Goal: Task Accomplishment & Management: Manage account settings

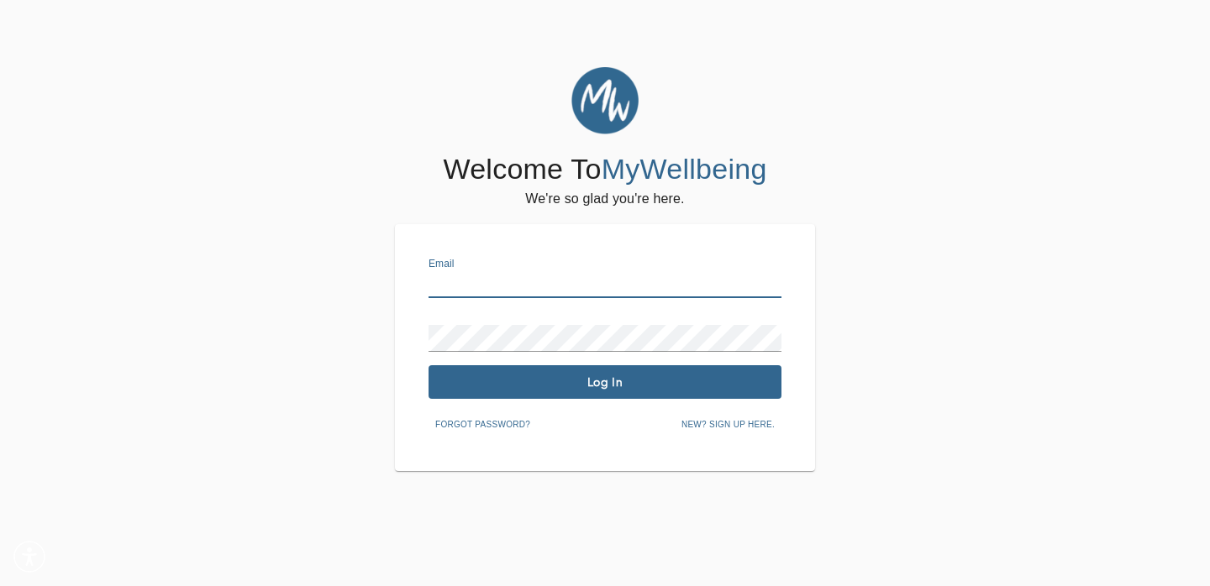
click at [493, 283] on input "text" at bounding box center [605, 284] width 353 height 27
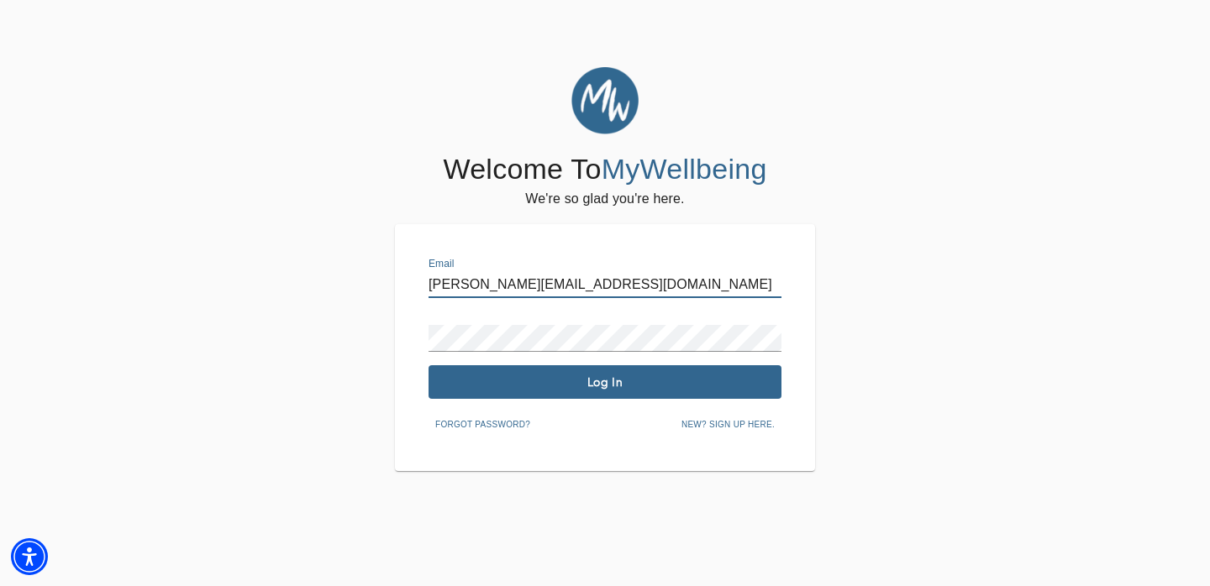
type input "[PERSON_NAME][EMAIL_ADDRESS][DOMAIN_NAME]"
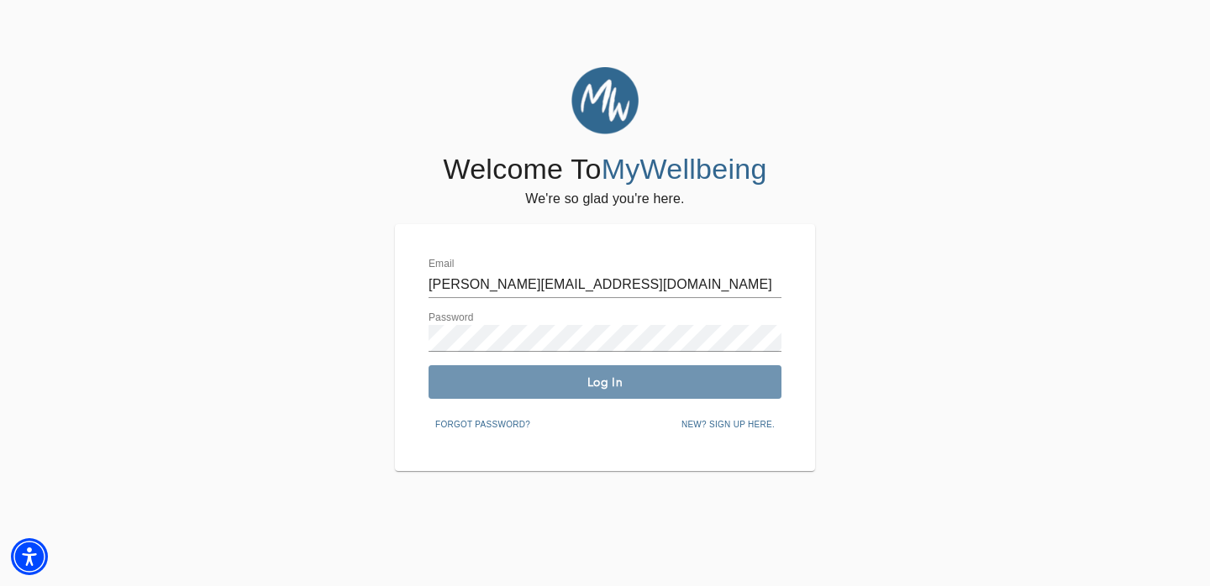
click at [534, 392] on button "Log In" at bounding box center [605, 382] width 353 height 34
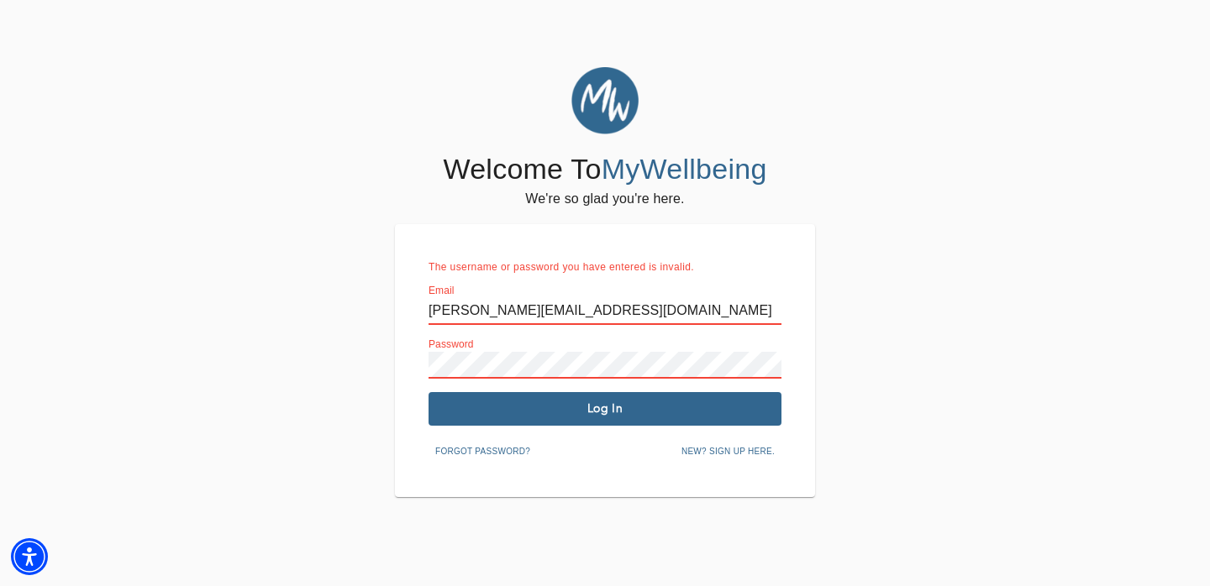
click at [365, 347] on div "Welcome To MyWellbeing We're so glad you're here. The username or password you …" at bounding box center [605, 282] width 1202 height 430
click at [439, 403] on span "Log In" at bounding box center [604, 409] width 339 height 16
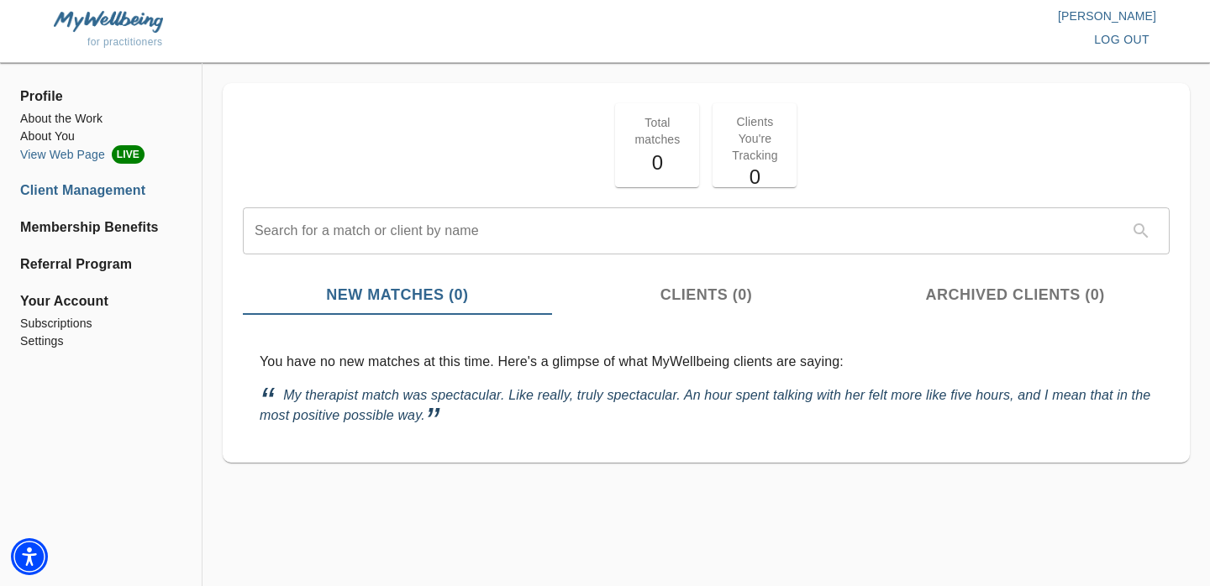
click at [53, 157] on li "View Web Page LIVE" at bounding box center [100, 154] width 161 height 18
click at [49, 342] on li "Settings" at bounding box center [100, 342] width 161 height 18
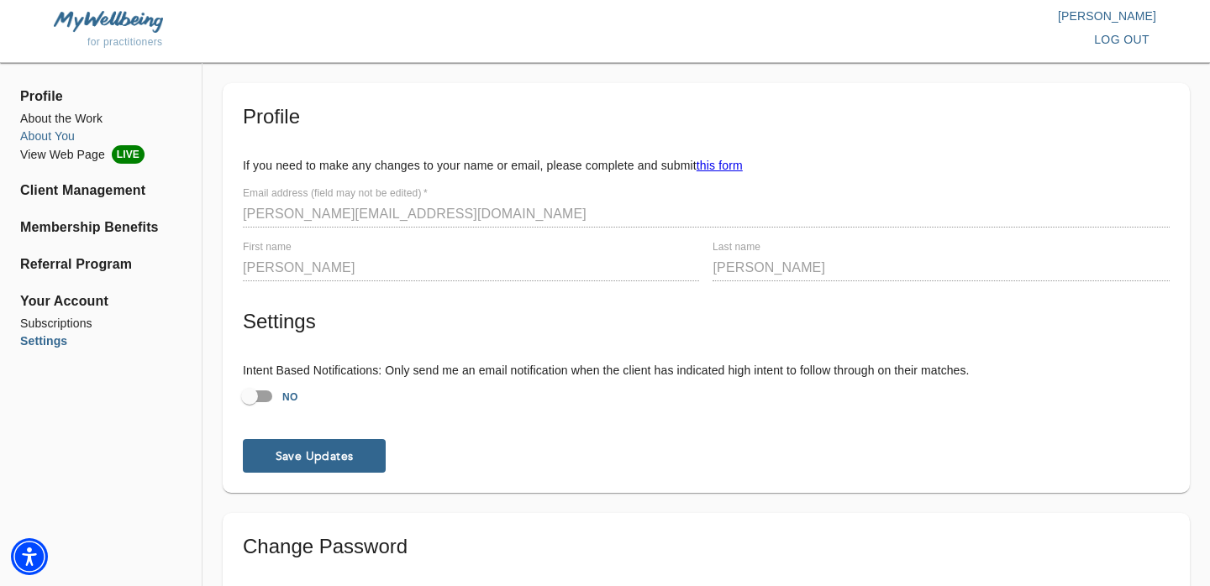
click at [55, 136] on li "About You" at bounding box center [100, 137] width 161 height 18
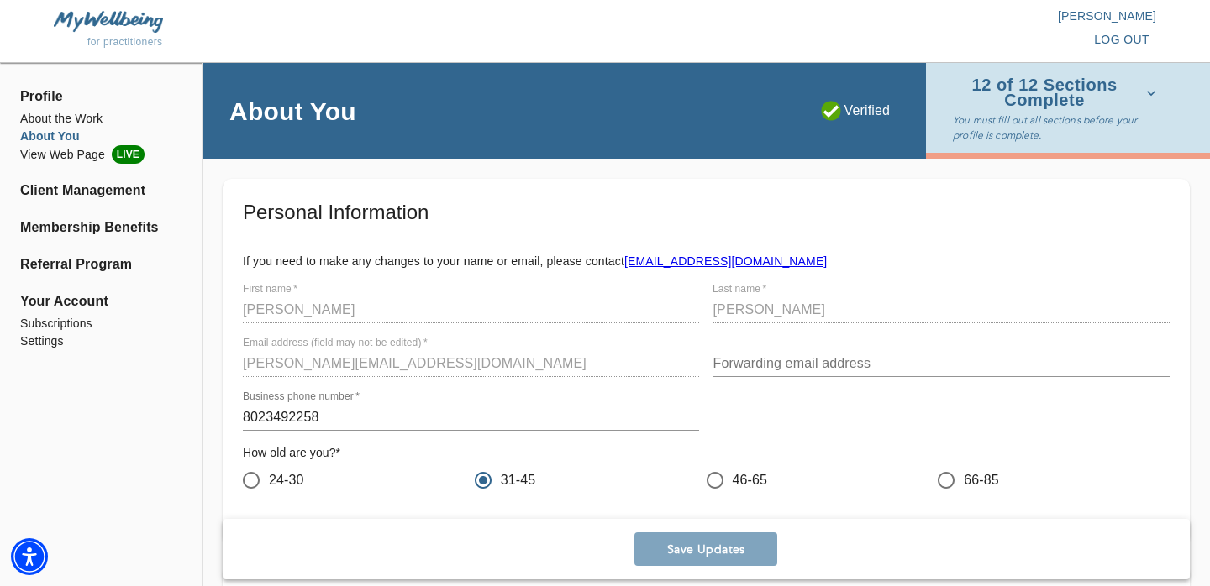
click at [49, 97] on span "Profile" at bounding box center [100, 97] width 161 height 20
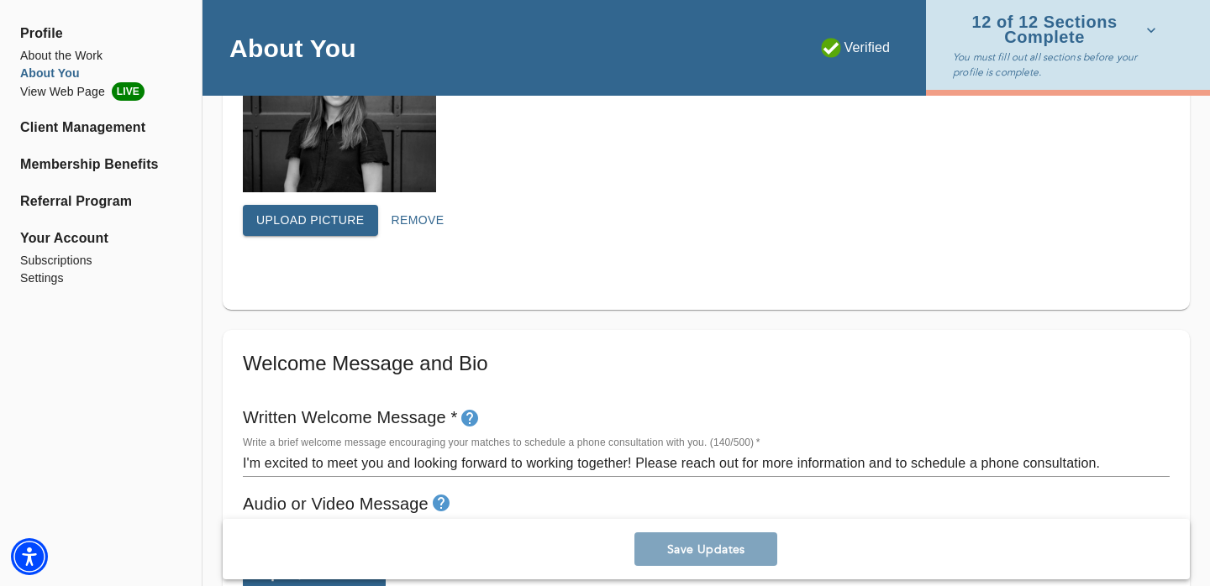
scroll to position [700, 0]
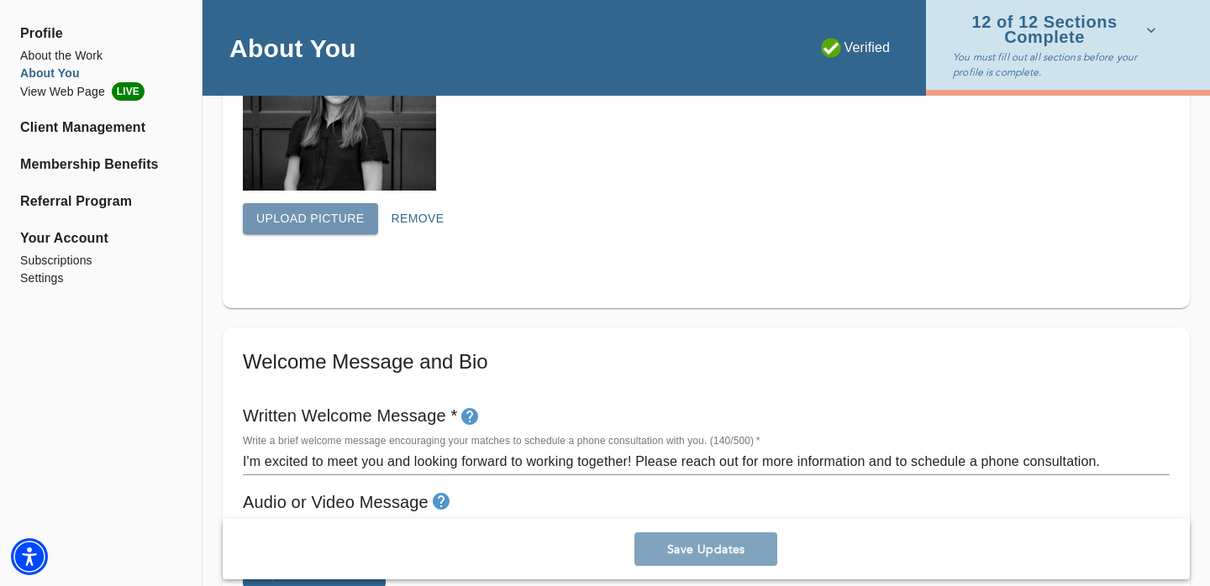
click at [334, 220] on span "Upload picture" at bounding box center [310, 218] width 108 height 21
